Goal: Information Seeking & Learning: Learn about a topic

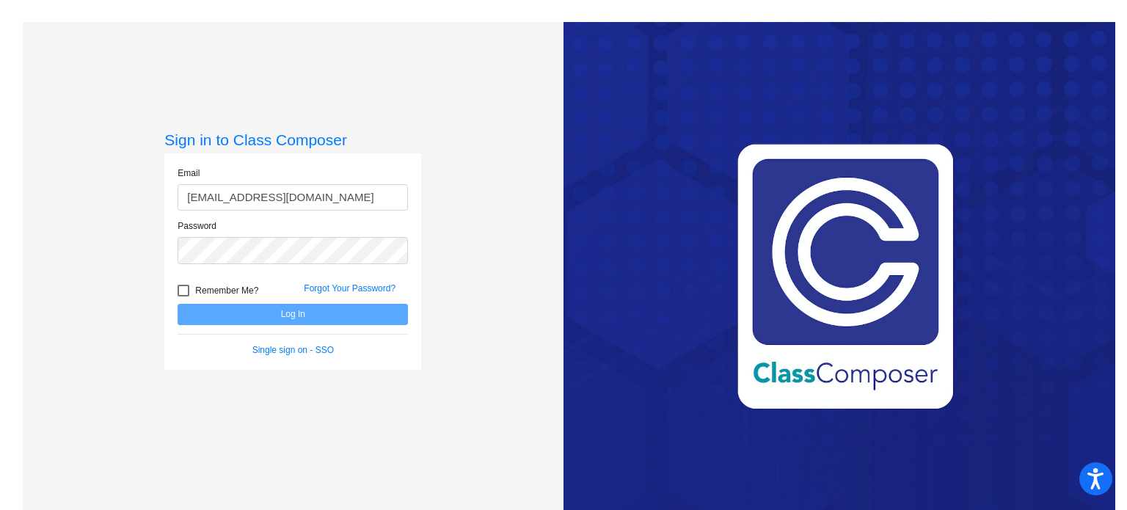
type input "[EMAIL_ADDRESS][DOMAIN_NAME]"
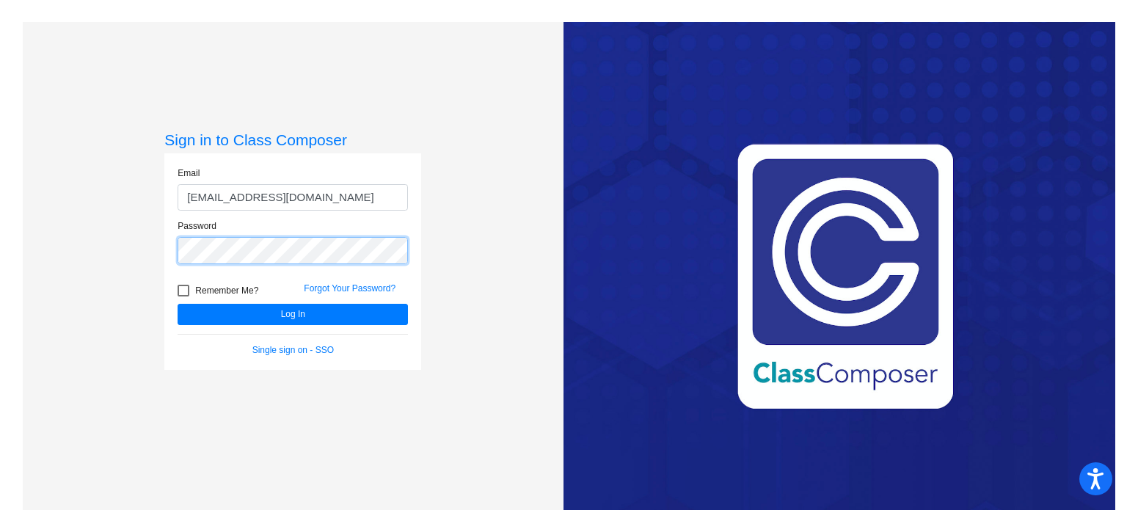
click at [178, 304] on button "Log In" at bounding box center [293, 314] width 230 height 21
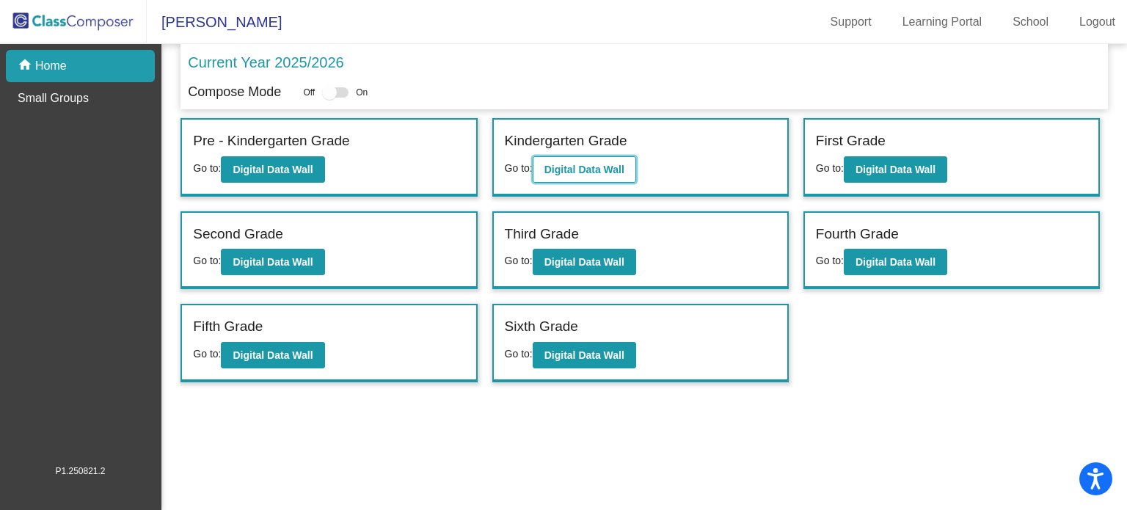
click at [580, 173] on b "Digital Data Wall" at bounding box center [585, 170] width 80 height 12
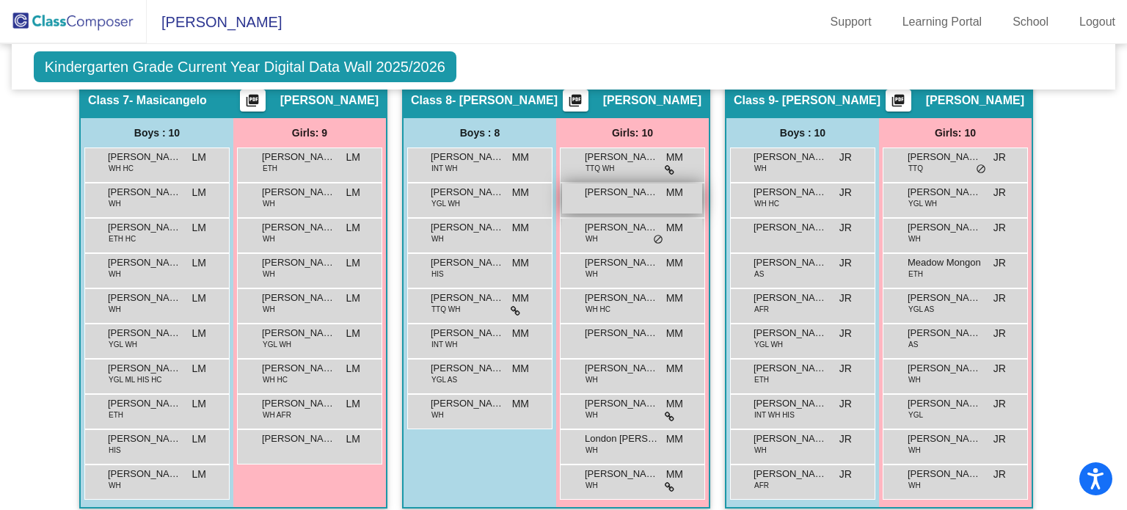
scroll to position [1447, 0]
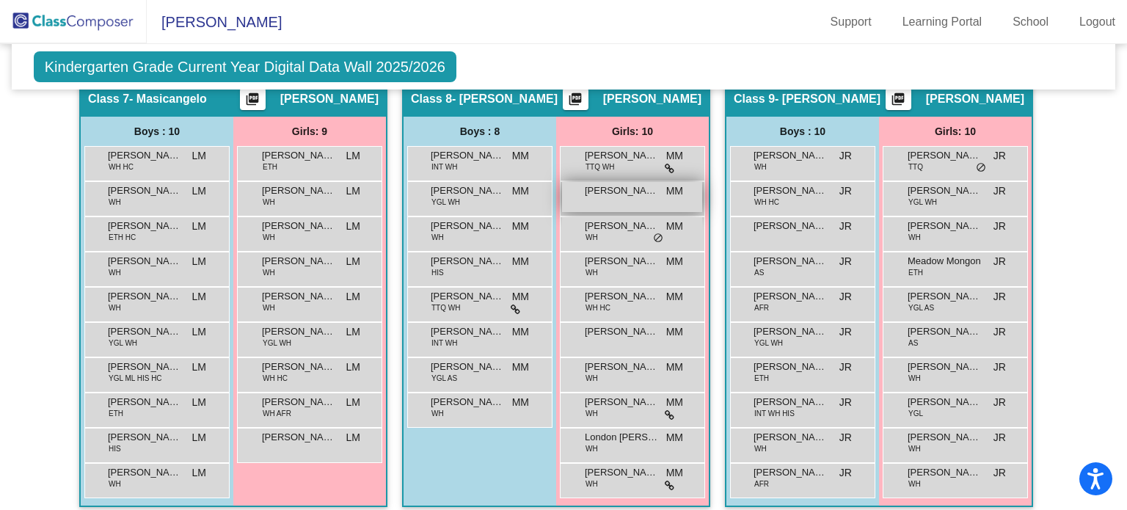
click at [609, 187] on span "[PERSON_NAME]" at bounding box center [621, 190] width 73 height 15
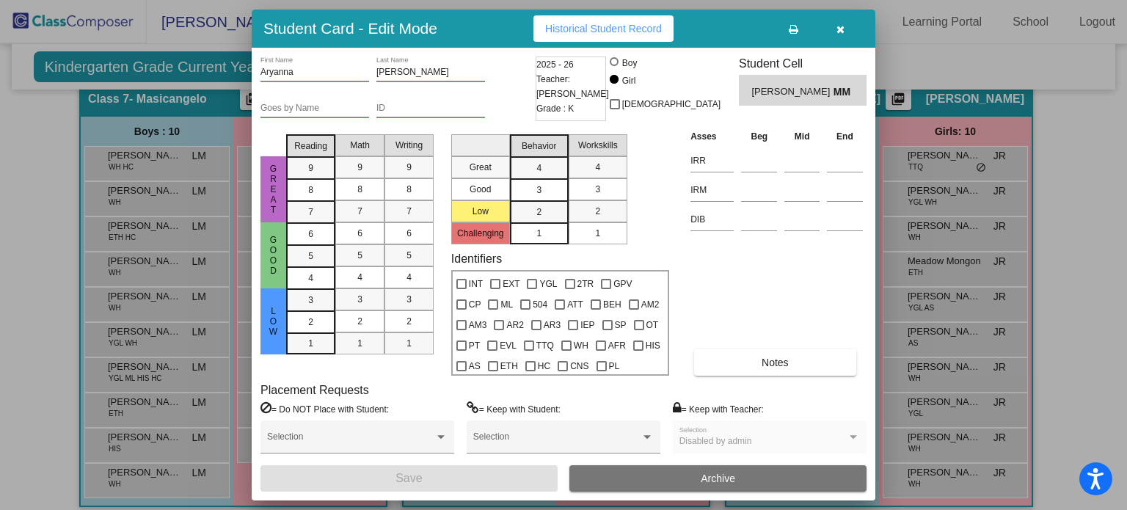
click at [839, 32] on icon "button" at bounding box center [841, 29] width 8 height 10
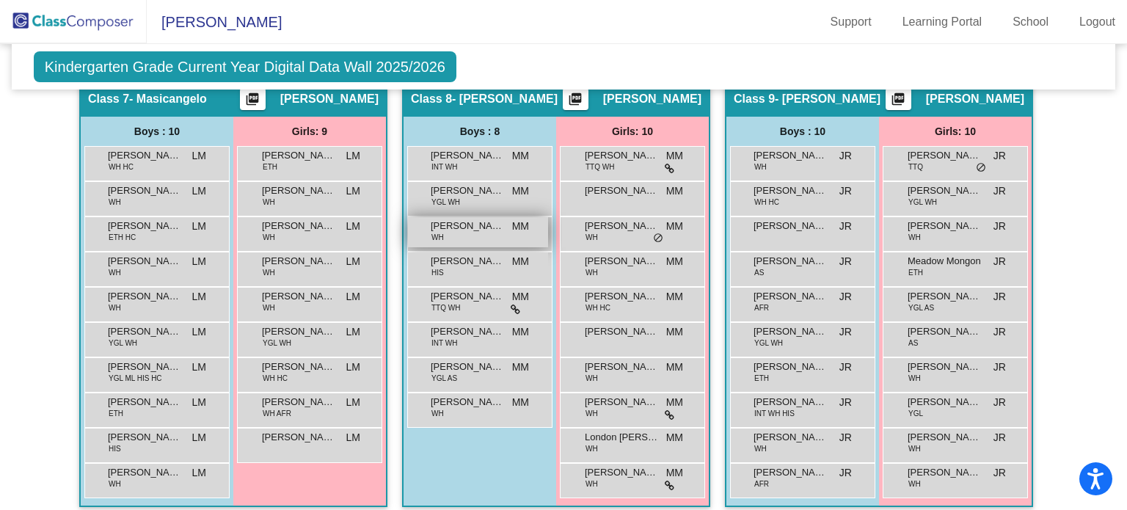
click at [472, 227] on div "[PERSON_NAME] WH MM lock do_not_disturb_alt" at bounding box center [478, 232] width 140 height 30
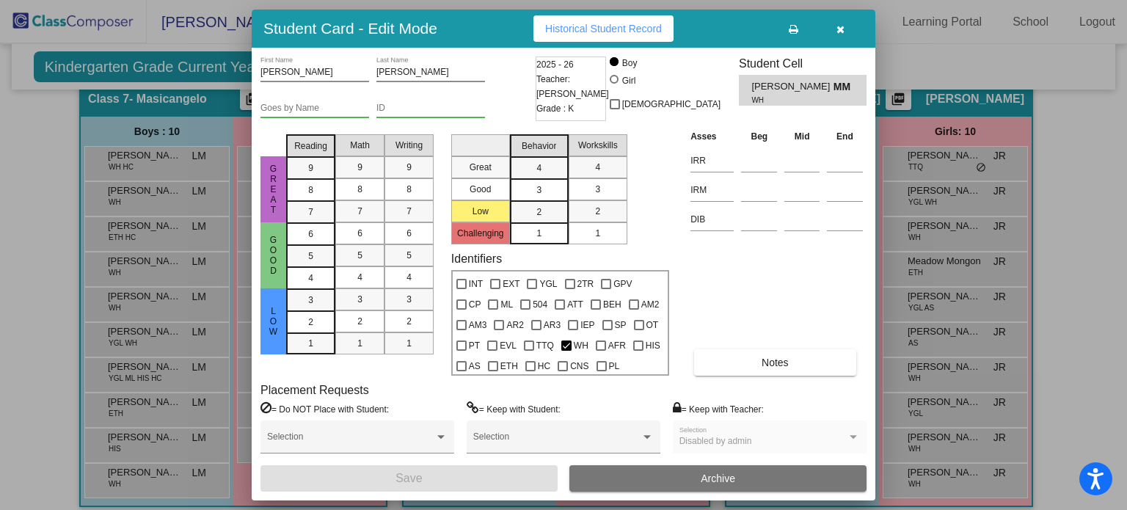
click at [840, 26] on icon "button" at bounding box center [841, 29] width 8 height 10
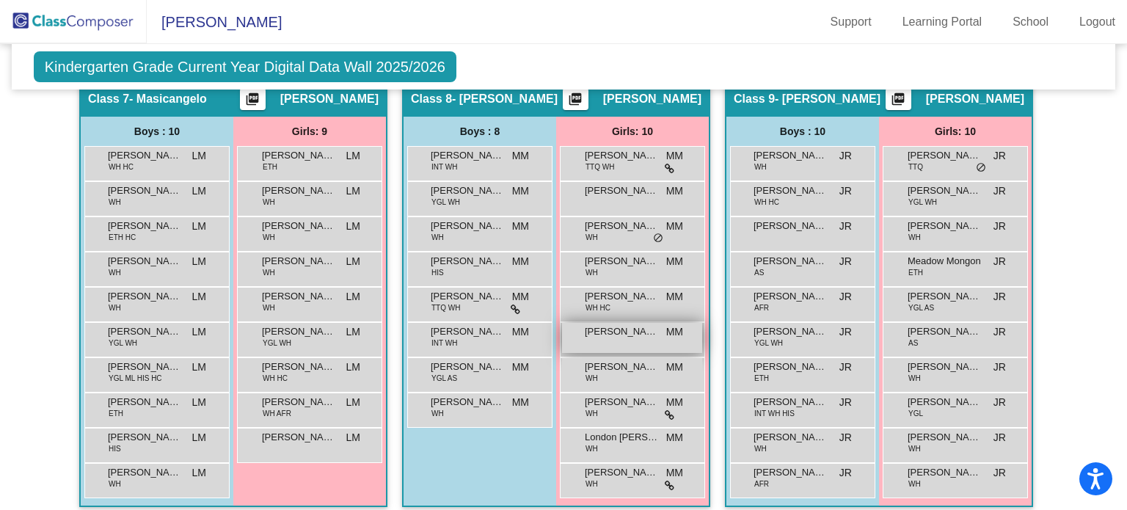
click at [618, 332] on div "[PERSON_NAME] MM lock do_not_disturb_alt" at bounding box center [632, 338] width 140 height 30
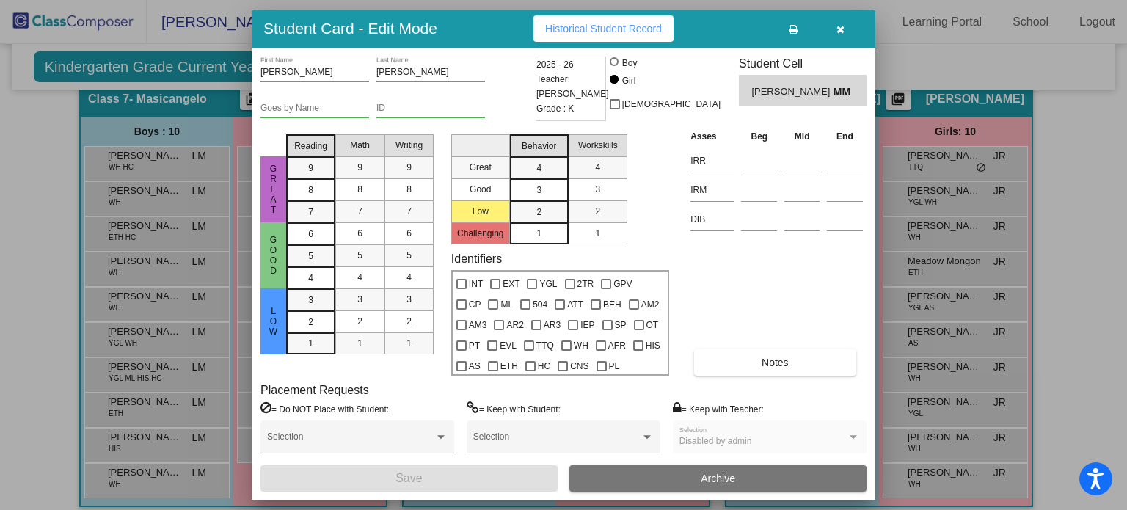
click at [839, 29] on icon "button" at bounding box center [841, 29] width 8 height 10
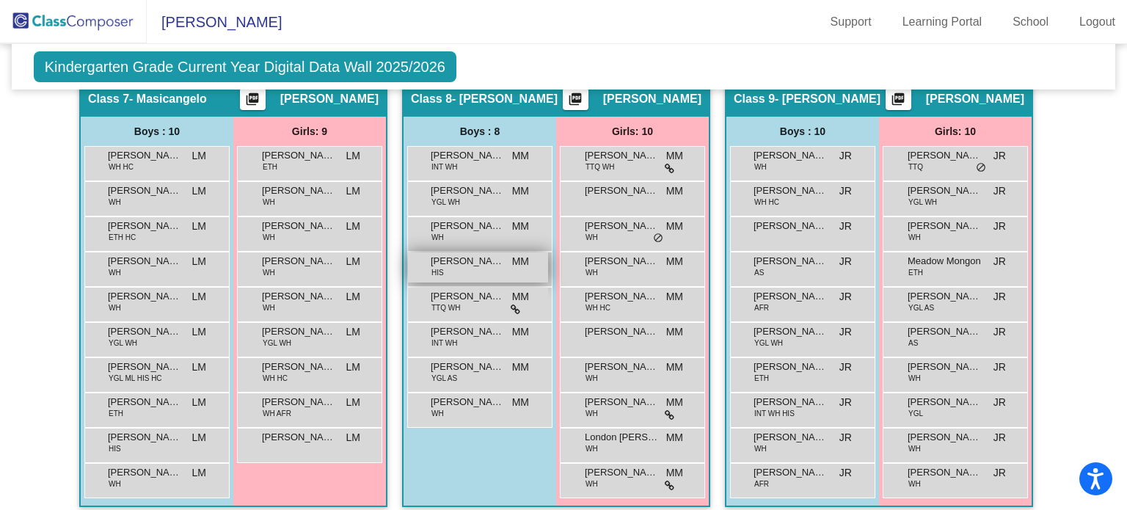
click at [451, 257] on span "[PERSON_NAME]" at bounding box center [467, 261] width 73 height 15
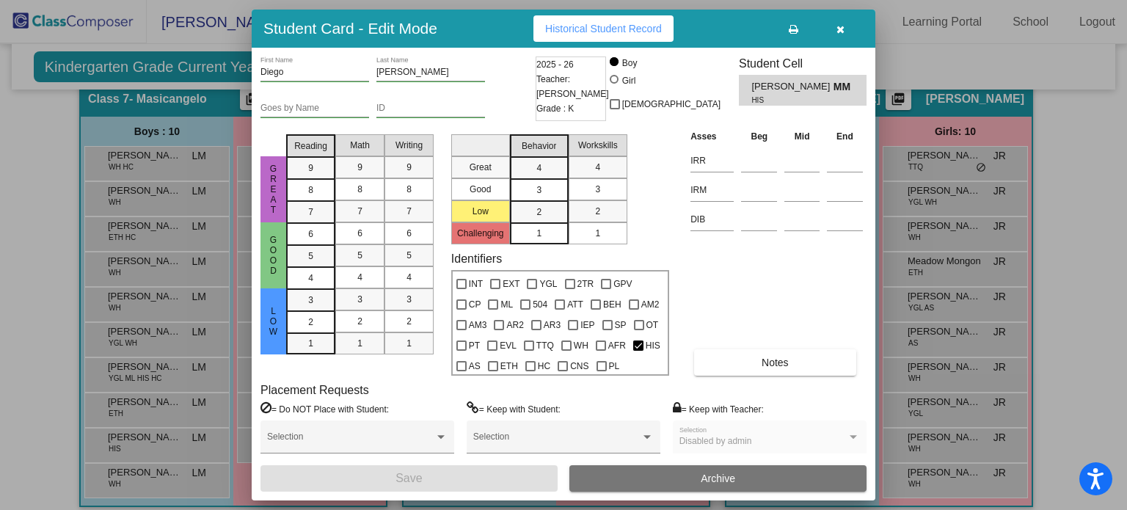
click at [837, 27] on icon "button" at bounding box center [841, 29] width 8 height 10
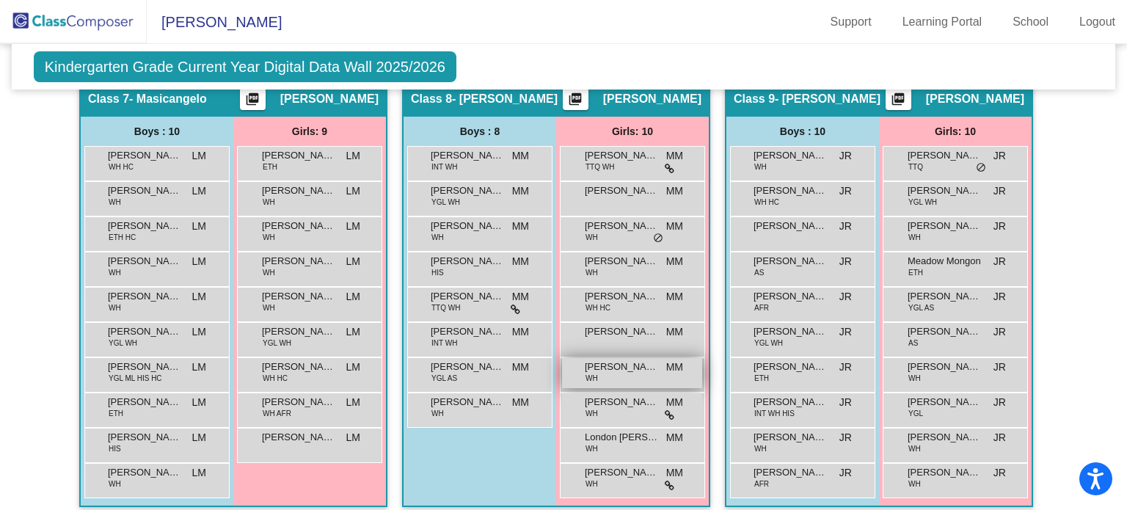
click at [611, 368] on div "[PERSON_NAME] MM lock do_not_disturb_alt" at bounding box center [632, 373] width 140 height 30
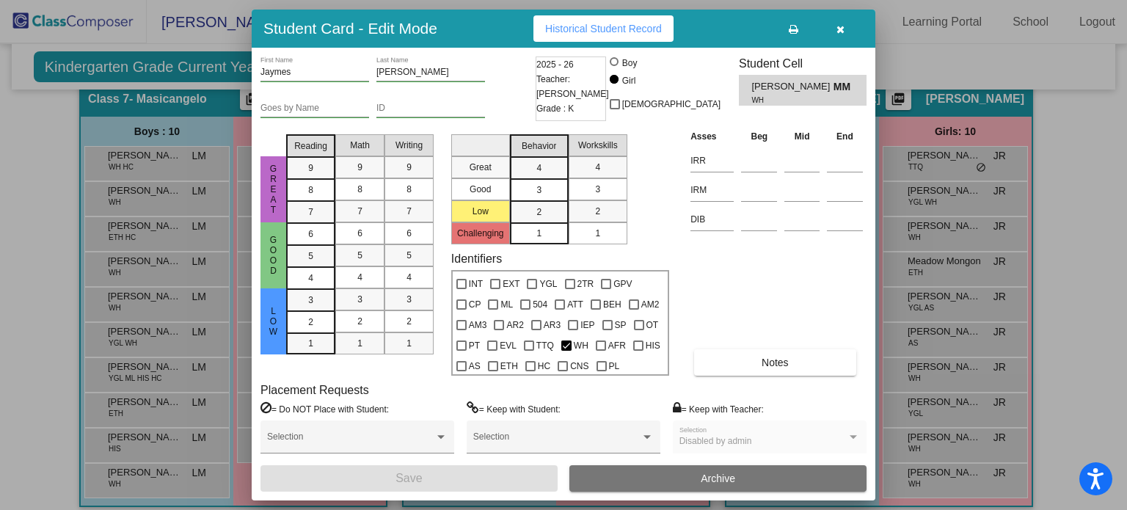
click at [838, 29] on icon "button" at bounding box center [841, 29] width 8 height 10
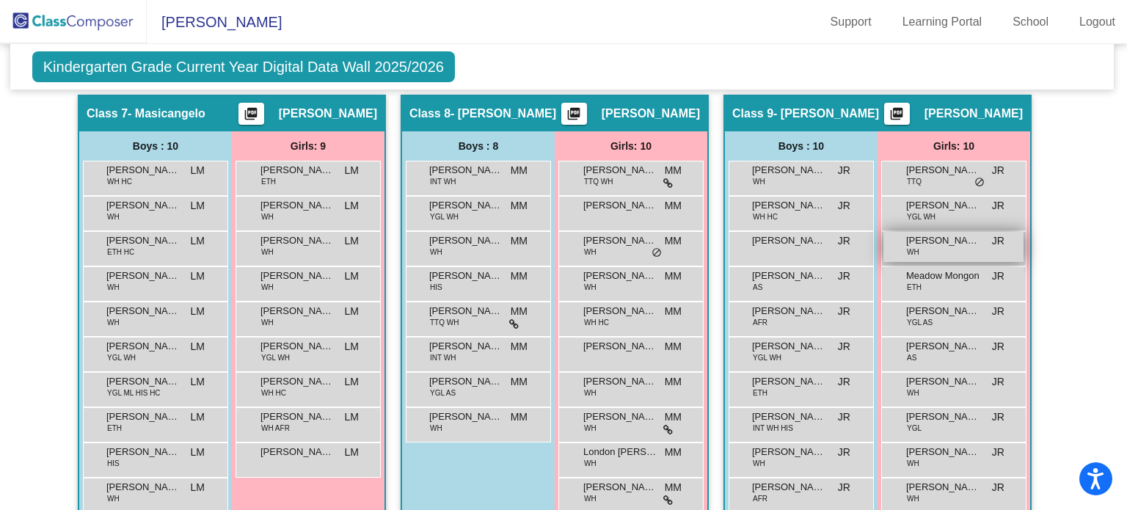
scroll to position [1449, 1]
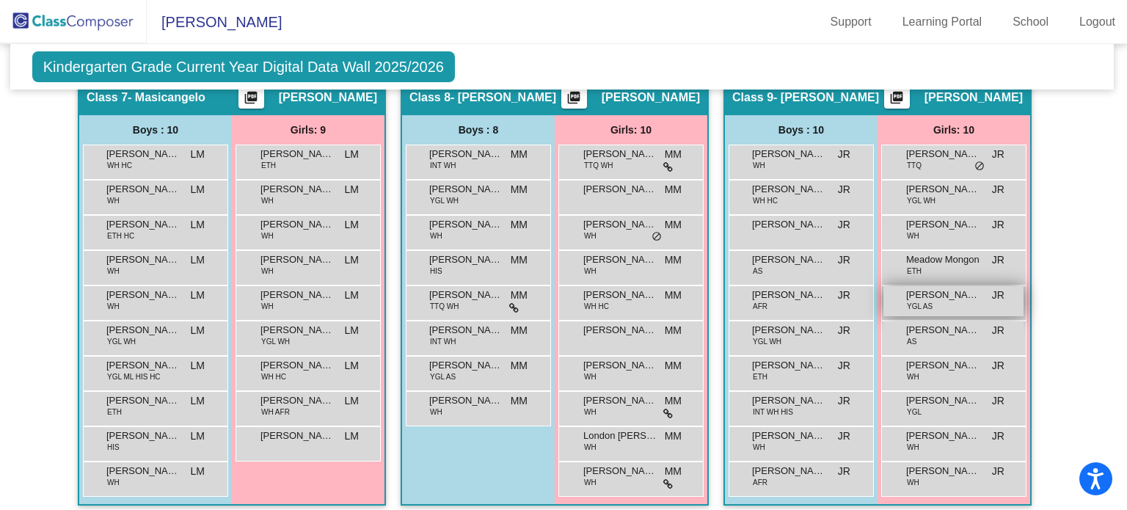
click at [942, 293] on span "[PERSON_NAME]" at bounding box center [942, 295] width 73 height 15
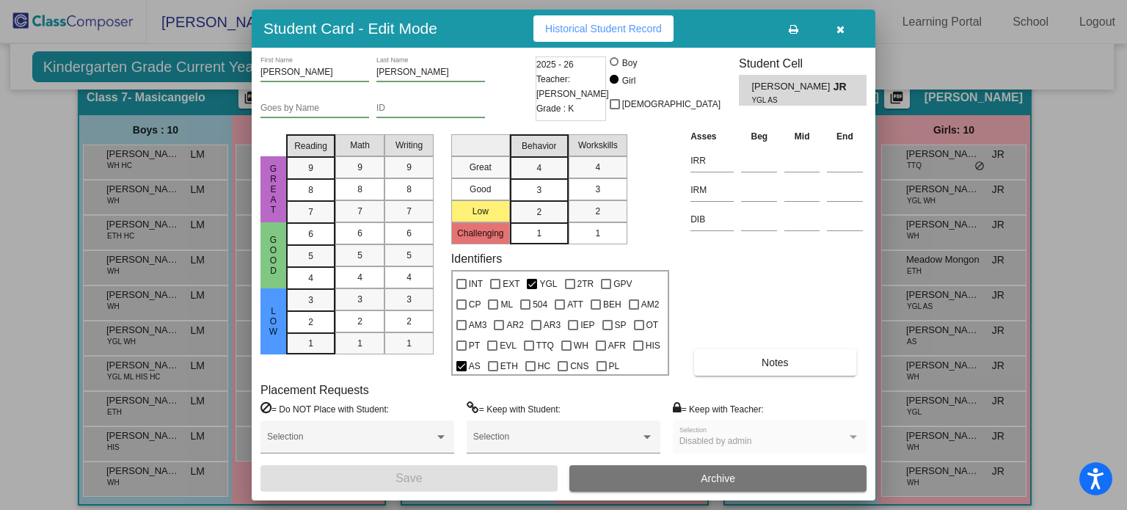
click at [840, 30] on icon "button" at bounding box center [841, 29] width 8 height 10
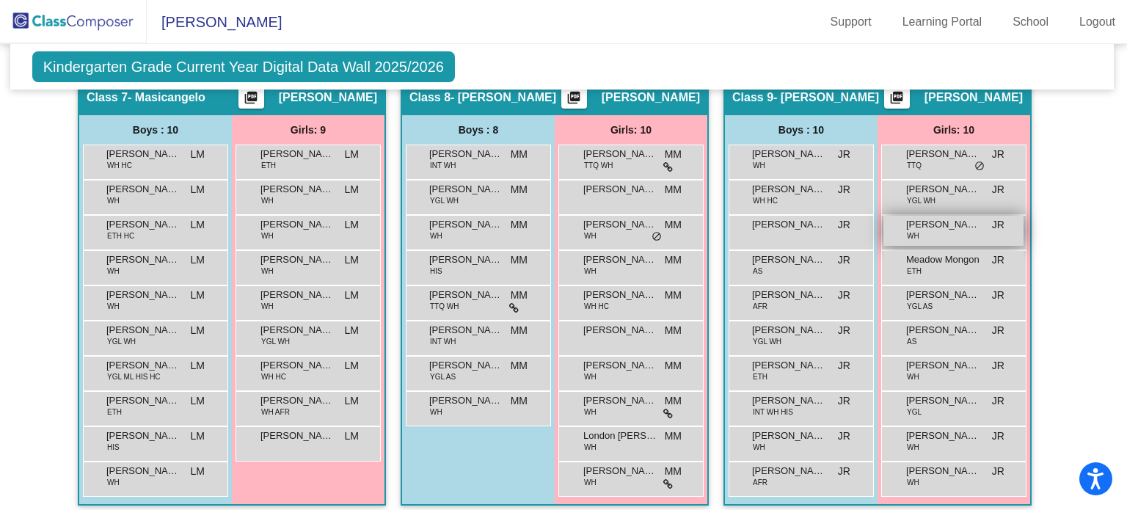
click at [947, 219] on span "[PERSON_NAME]" at bounding box center [942, 224] width 73 height 15
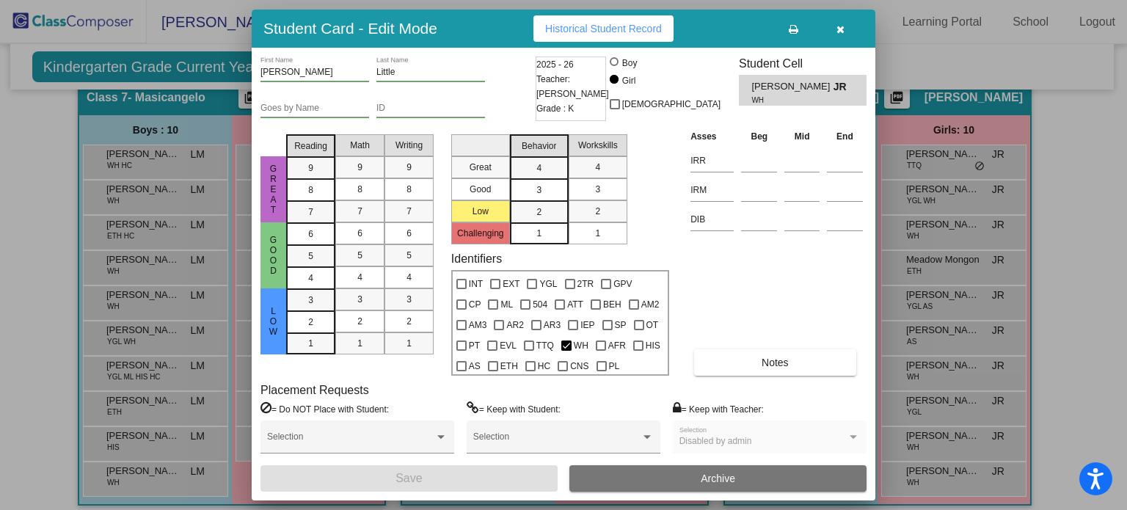
click at [841, 26] on icon "button" at bounding box center [841, 29] width 8 height 10
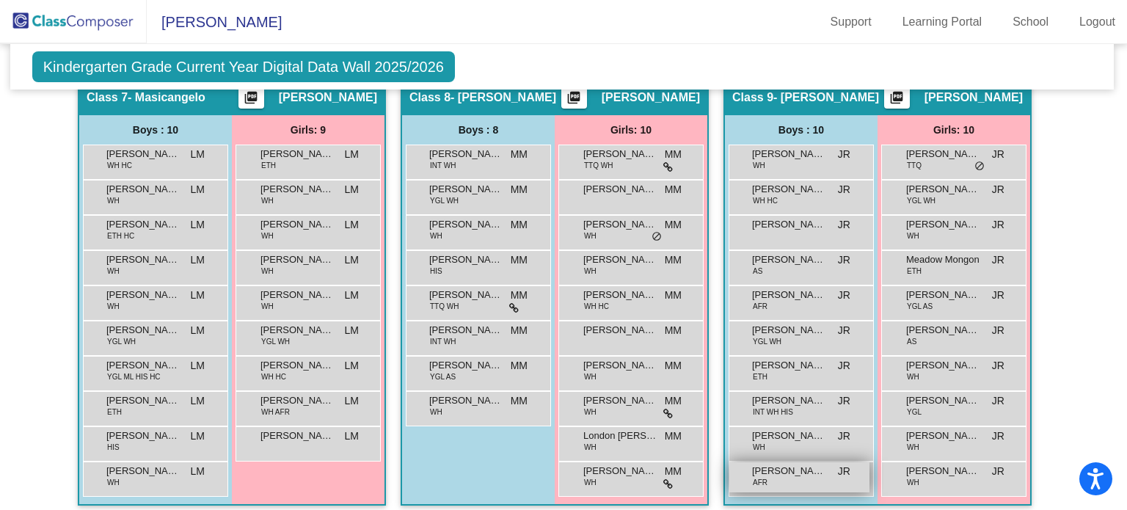
click at [784, 465] on span "[PERSON_NAME]" at bounding box center [788, 471] width 73 height 15
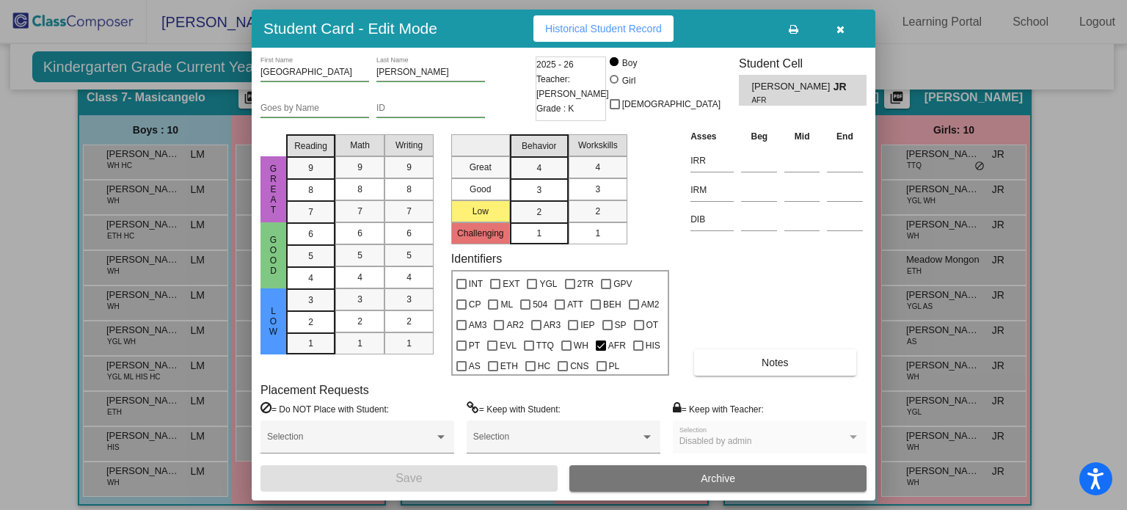
click at [839, 26] on icon "button" at bounding box center [841, 29] width 8 height 10
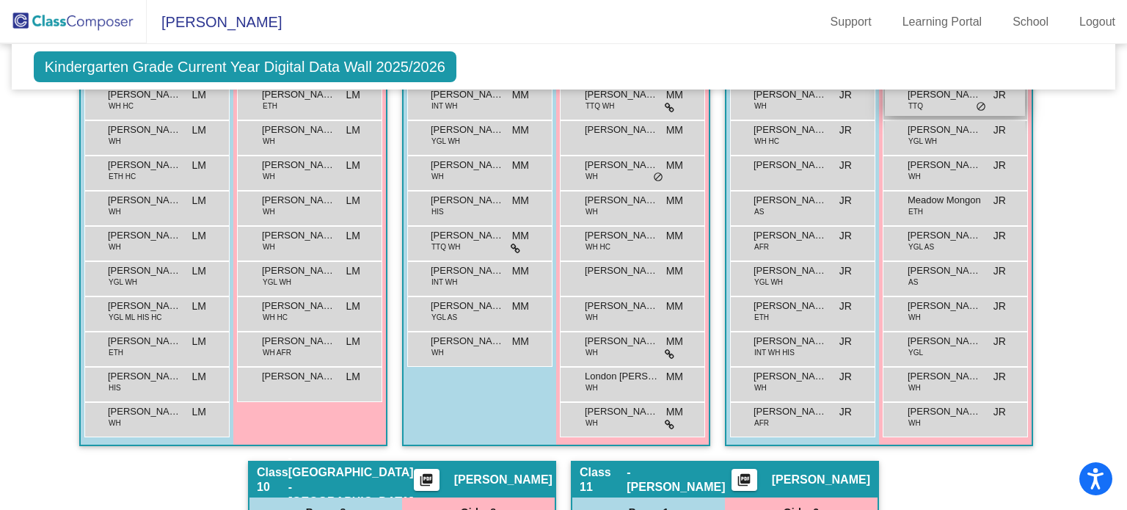
scroll to position [1509, 0]
click at [967, 263] on span "[PERSON_NAME]" at bounding box center [944, 270] width 73 height 15
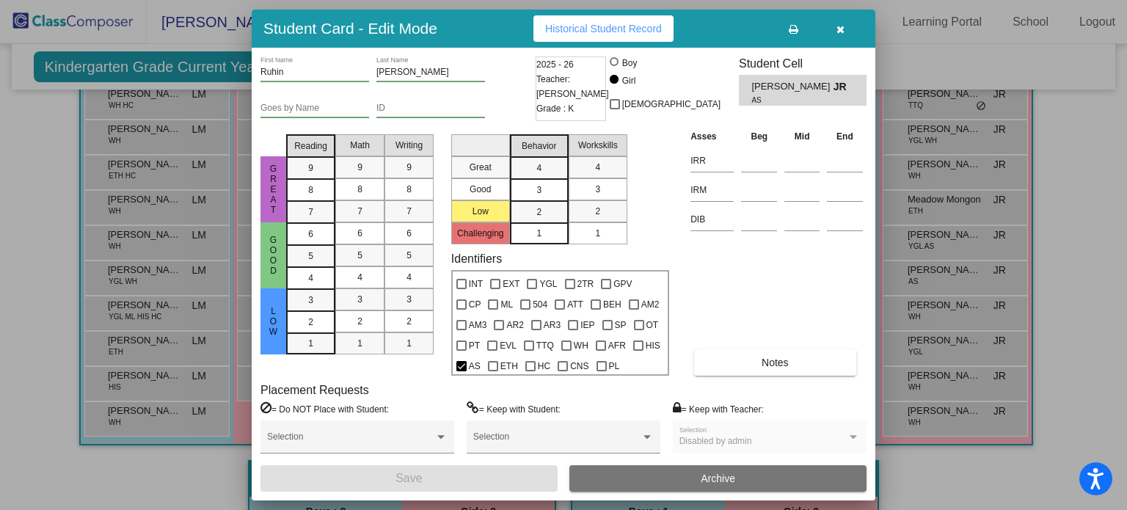
click at [843, 32] on icon "button" at bounding box center [841, 29] width 8 height 10
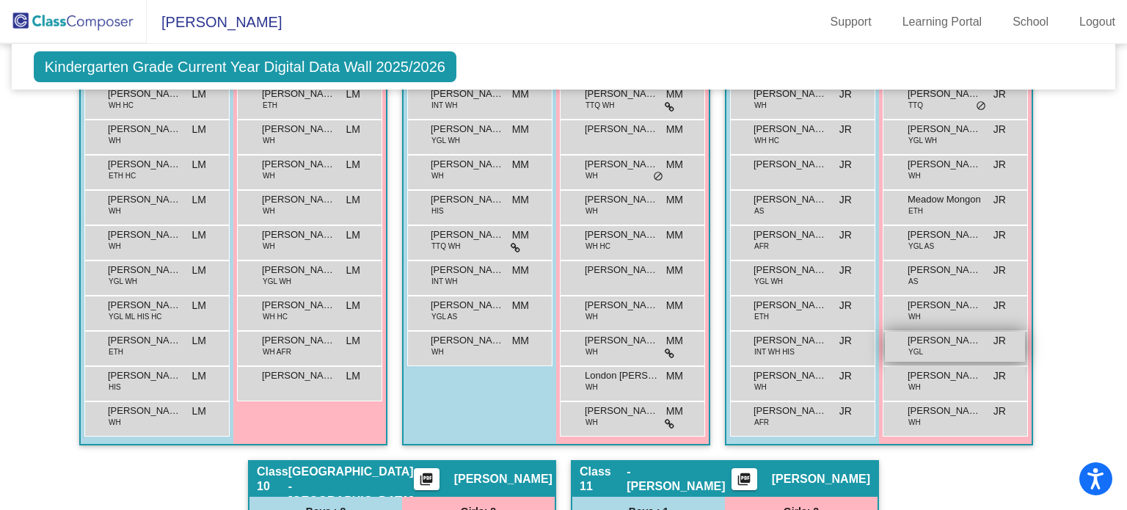
click at [928, 345] on div "[PERSON_NAME] YGL JR lock do_not_disturb_alt" at bounding box center [955, 347] width 140 height 30
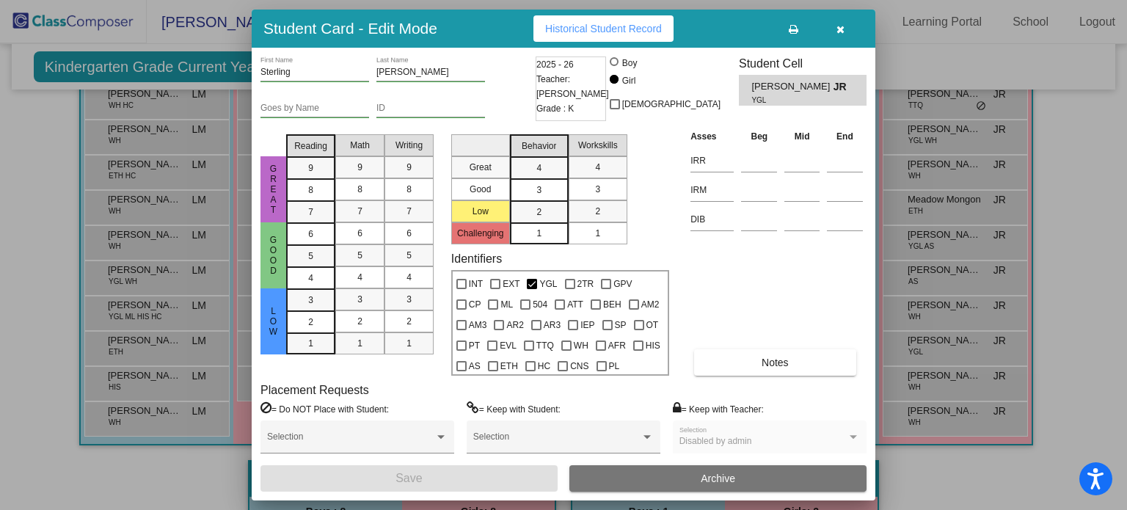
click at [837, 30] on icon "button" at bounding box center [841, 29] width 8 height 10
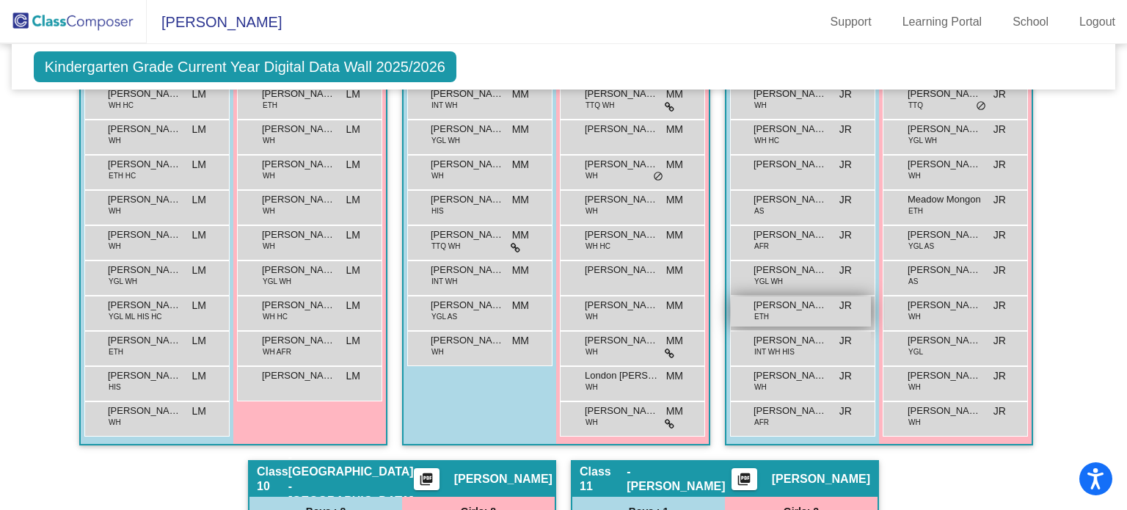
click at [772, 304] on span "[PERSON_NAME]" at bounding box center [790, 305] width 73 height 15
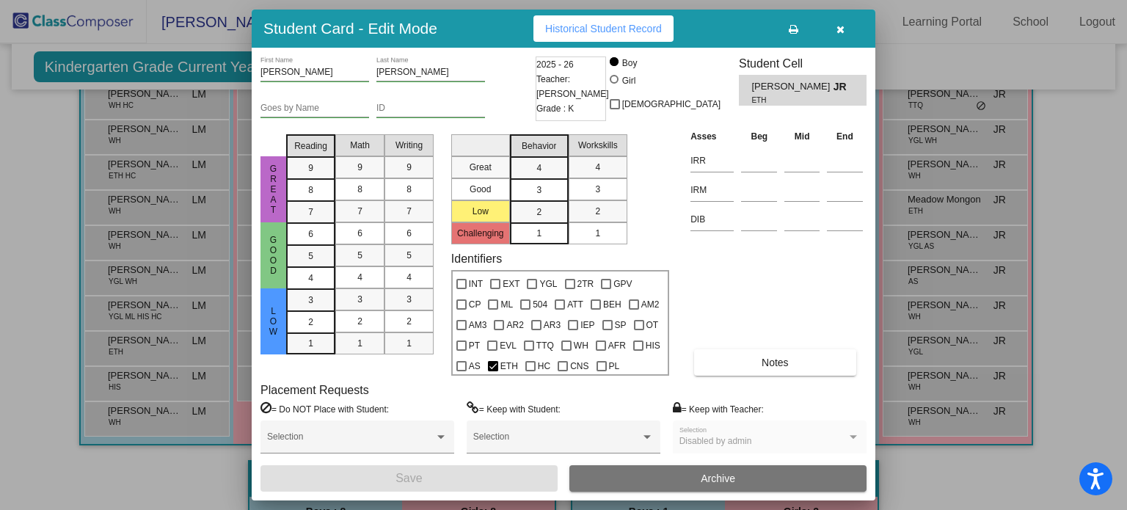
click at [837, 29] on icon "button" at bounding box center [841, 29] width 8 height 10
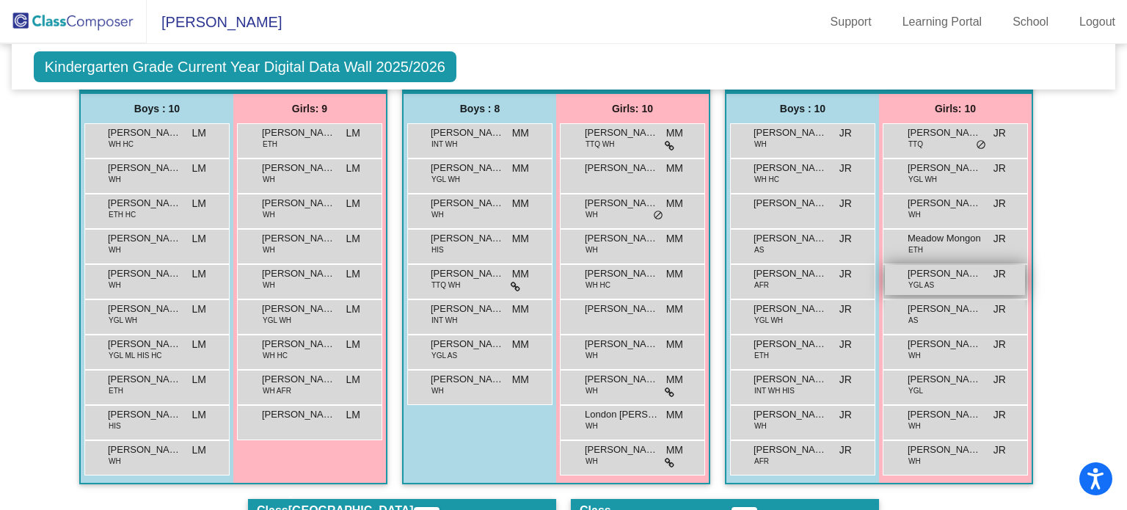
scroll to position [1461, 0]
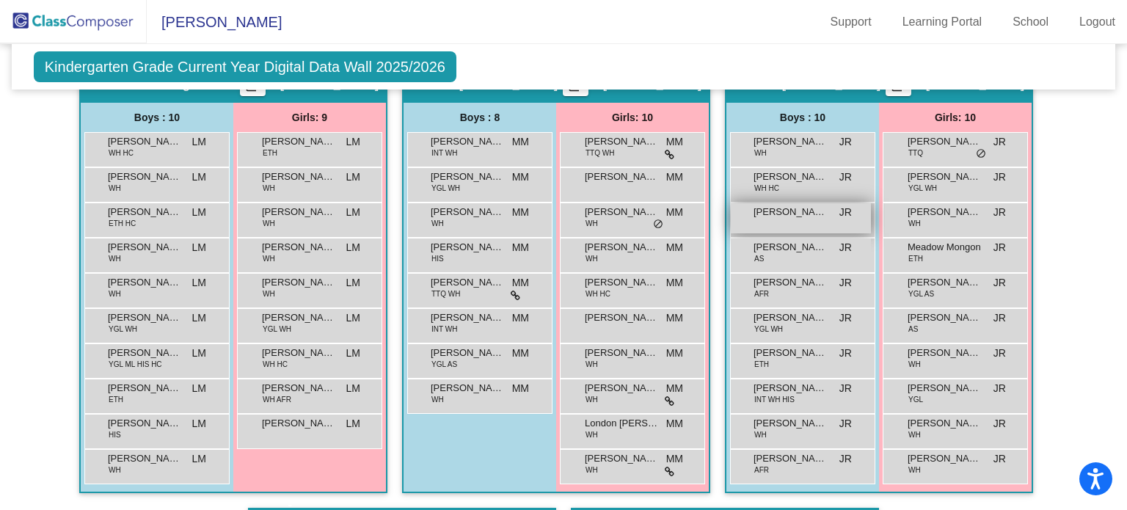
click at [801, 219] on div "[PERSON_NAME] lock do_not_disturb_alt" at bounding box center [801, 218] width 140 height 30
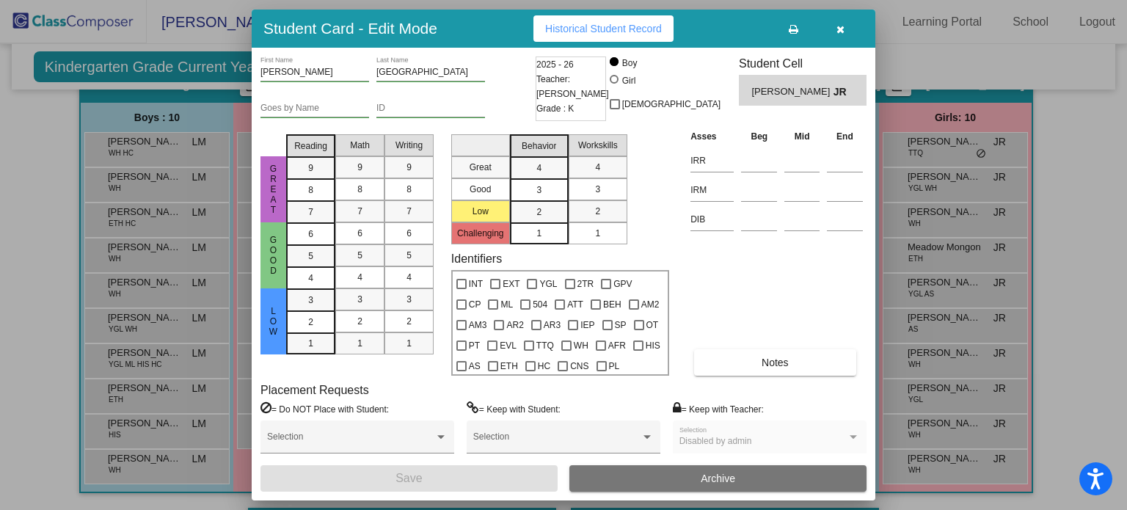
click at [833, 27] on button "button" at bounding box center [840, 28] width 47 height 26
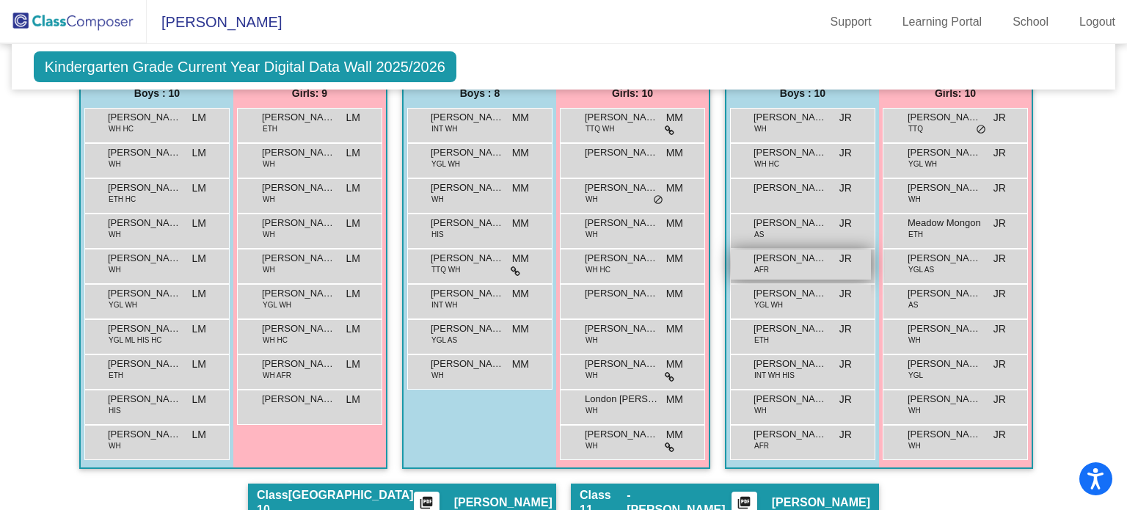
scroll to position [1487, 0]
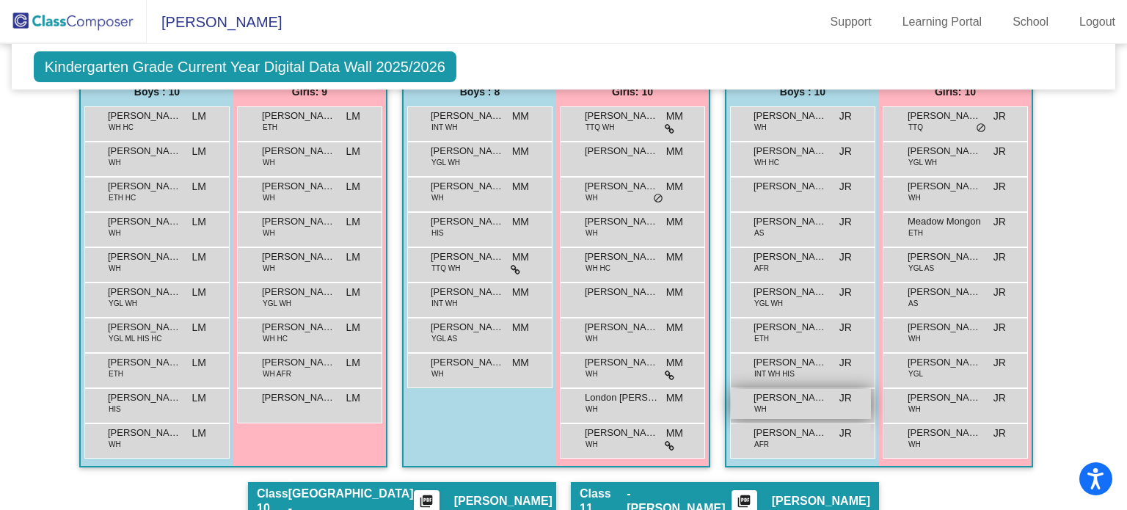
click at [804, 390] on span "[PERSON_NAME]" at bounding box center [790, 397] width 73 height 15
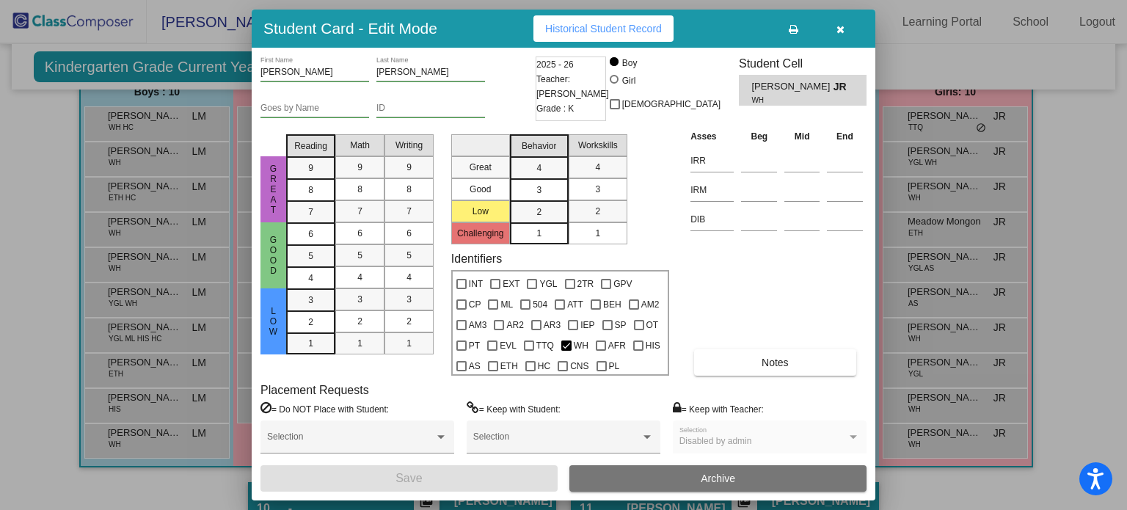
click at [838, 29] on icon "button" at bounding box center [841, 29] width 8 height 10
